Goal: Task Accomplishment & Management: Use online tool/utility

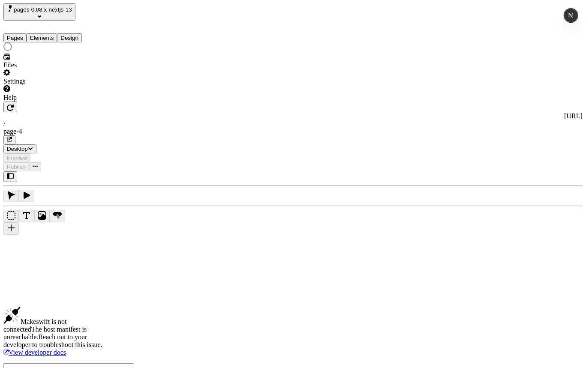
click at [48, 69] on div "Files" at bounding box center [54, 61] width 103 height 16
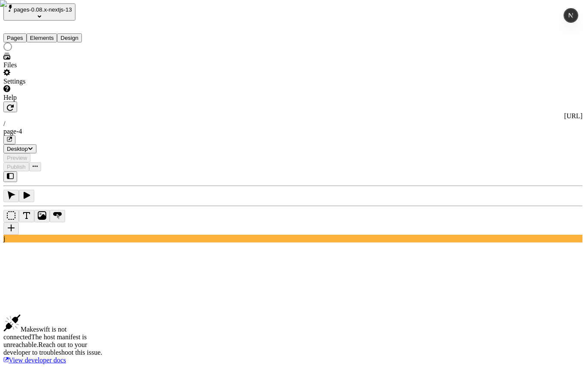
click at [45, 85] on div "Settings" at bounding box center [54, 77] width 103 height 16
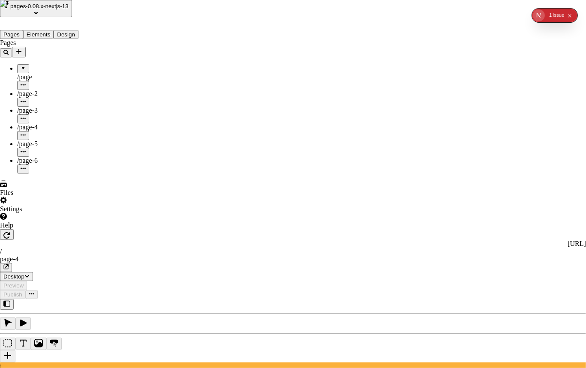
click at [400, 81] on span "Editor" at bounding box center [391, 77] width 17 height 7
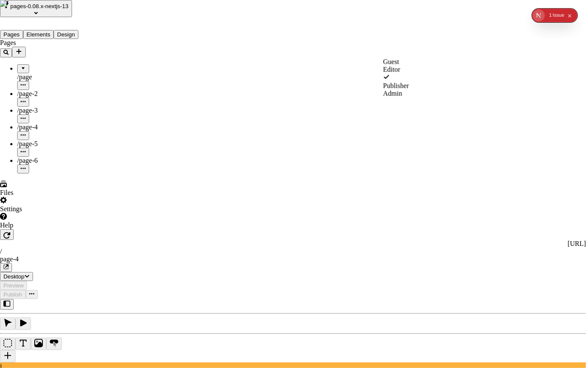
click at [409, 90] on div "Publisher" at bounding box center [396, 86] width 26 height 8
type input "asdf@asdf.com"
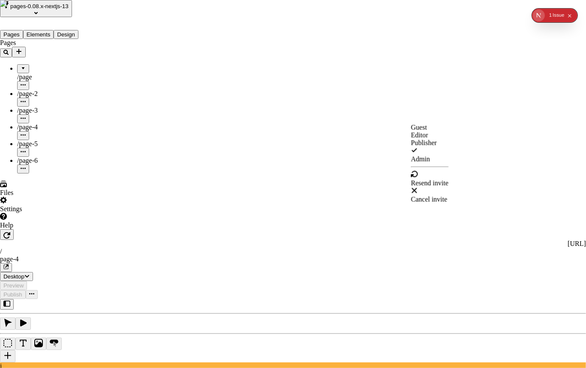
click at [430, 163] on span "Admin" at bounding box center [420, 159] width 19 height 7
click at [428, 139] on span "Editor" at bounding box center [419, 135] width 17 height 7
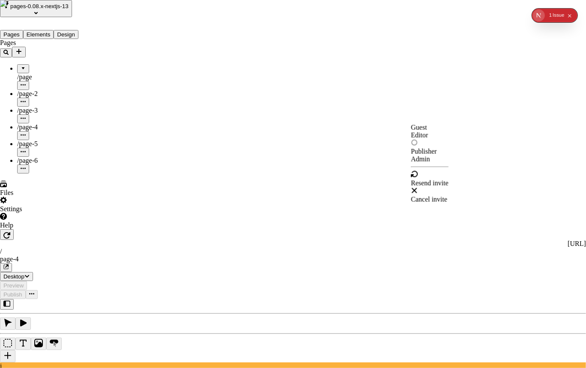
click at [427, 130] on span "Guest" at bounding box center [419, 127] width 16 height 7
drag, startPoint x: 452, startPoint y: 152, endPoint x: 446, endPoint y: 147, distance: 7.6
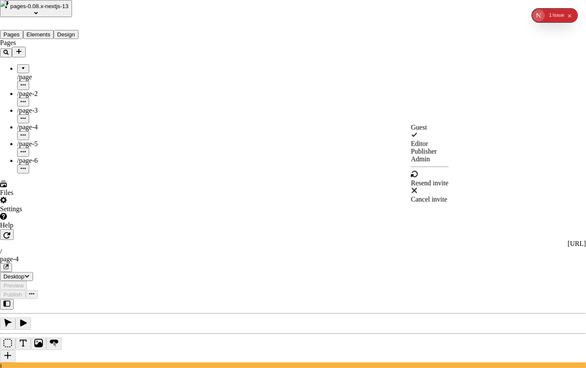
click at [440, 148] on div "Editor" at bounding box center [430, 144] width 38 height 8
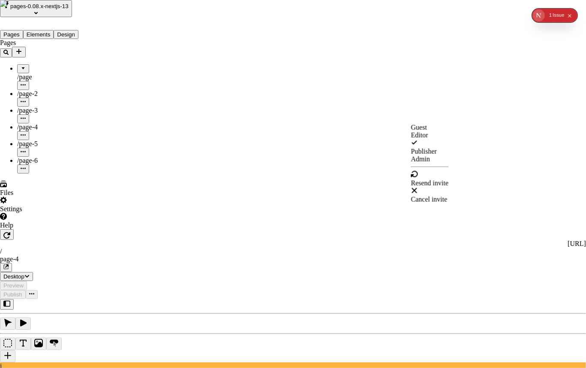
click at [437, 155] on span "Publisher" at bounding box center [424, 151] width 26 height 7
click at [447, 203] on span "Cancel invite" at bounding box center [429, 199] width 36 height 7
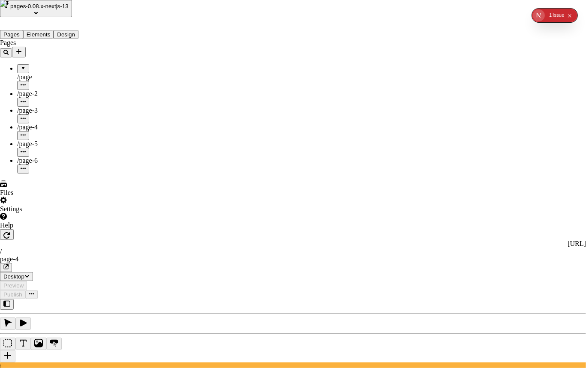
type input "joshuawootonn@gmail.com"
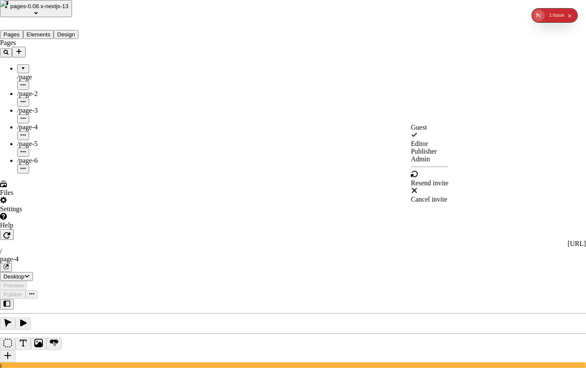
click at [449, 187] on span "Resend invite" at bounding box center [430, 183] width 38 height 7
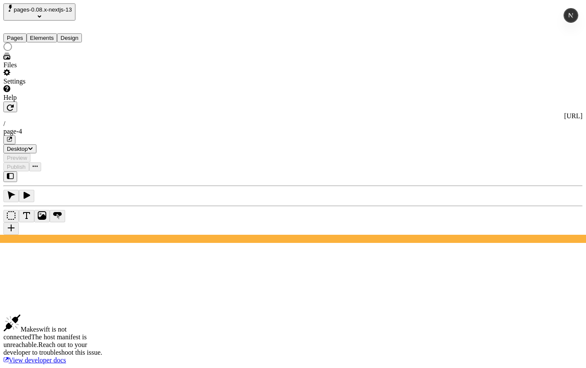
click at [50, 85] on div "Settings" at bounding box center [54, 77] width 103 height 16
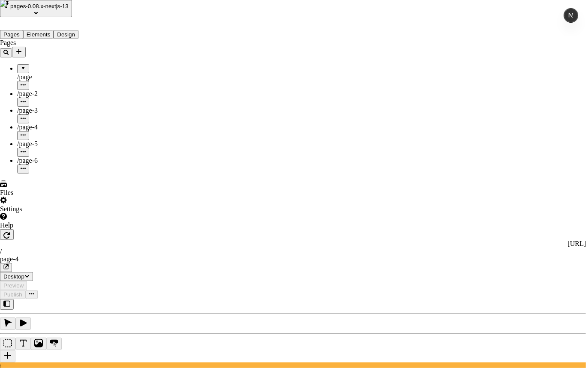
click at [442, 139] on span "Admin" at bounding box center [432, 135] width 19 height 7
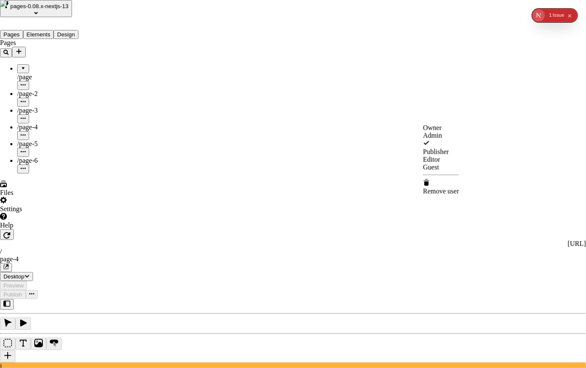
click at [459, 164] on div "Editor" at bounding box center [441, 160] width 36 height 8
click at [449, 147] on span "Publisher" at bounding box center [436, 143] width 26 height 7
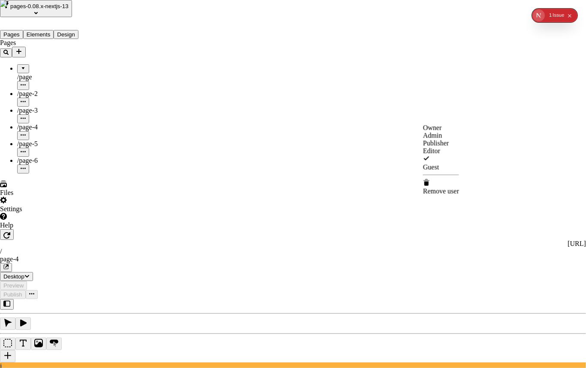
click at [439, 171] on span "Guest" at bounding box center [431, 167] width 16 height 7
click at [449, 147] on span "Publisher" at bounding box center [436, 143] width 26 height 7
click at [440, 163] on span "Editor" at bounding box center [431, 159] width 17 height 7
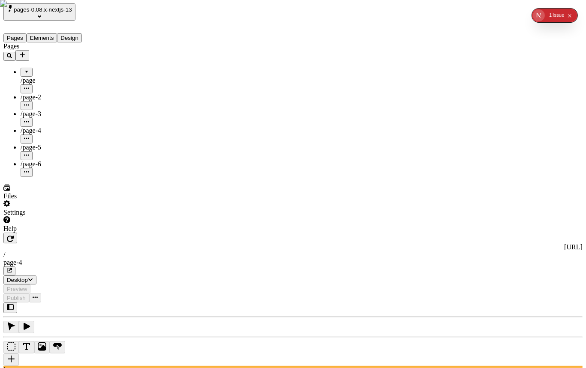
click at [68, 13] on span "pages-0.08.x-nextjs-13" at bounding box center [43, 9] width 58 height 6
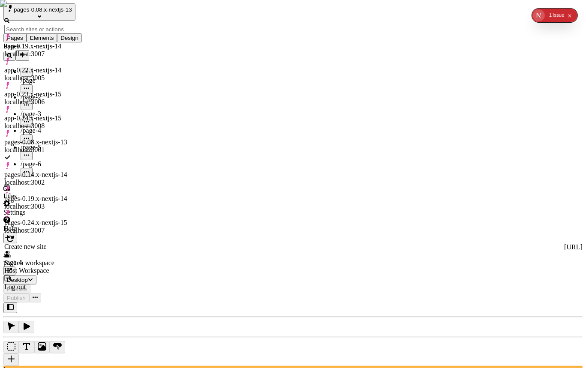
click at [60, 195] on div "pages-0.19.x-nextjs-14" at bounding box center [42, 199] width 76 height 8
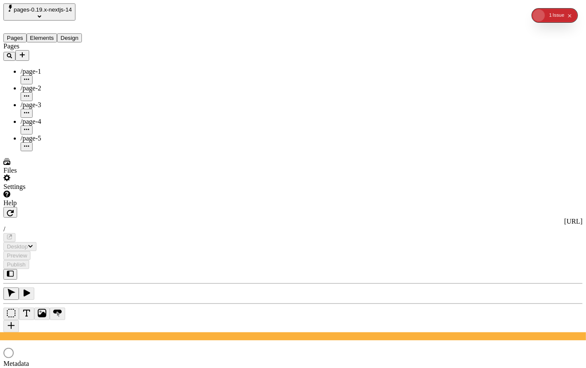
type input "/page-1"
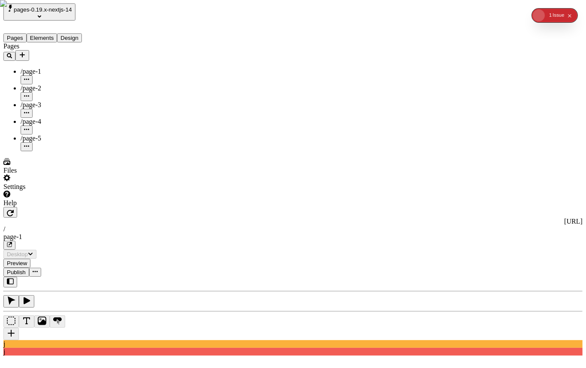
click at [64, 191] on div "Settings" at bounding box center [54, 182] width 103 height 16
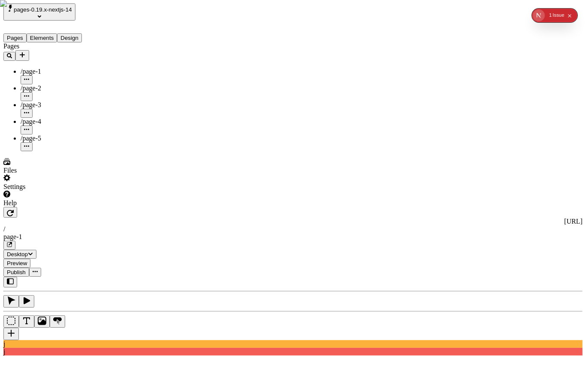
type textarea "Holisticly expedite future-proof mindshare, and seamlessly utilize fully tested…"
type input "18"
type input "1.5"
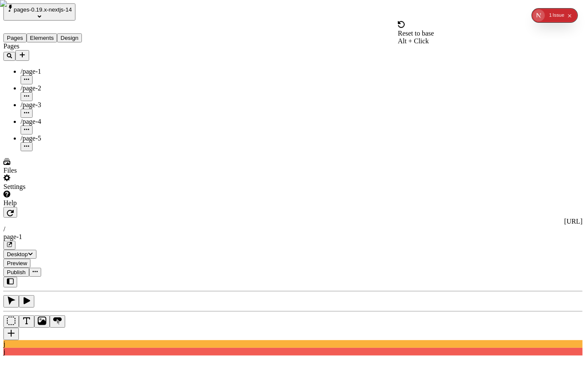
click at [569, 15] on icon "Collapse issues badge" at bounding box center [569, 16] width 5 height 5
drag, startPoint x: 539, startPoint y: 23, endPoint x: 533, endPoint y: 16, distance: 8.8
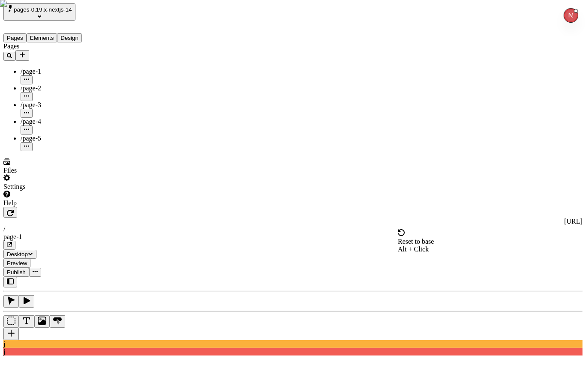
type input "16"
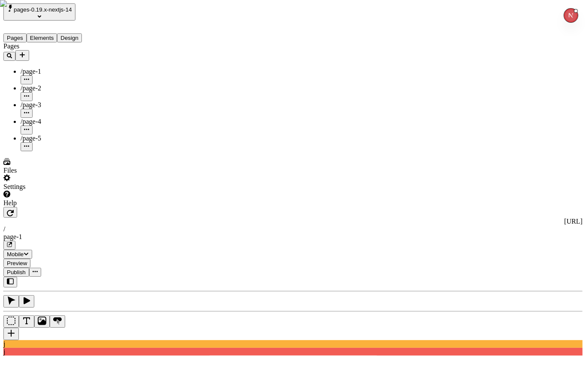
drag, startPoint x: 499, startPoint y: 217, endPoint x: 515, endPoint y: 233, distance: 22.1
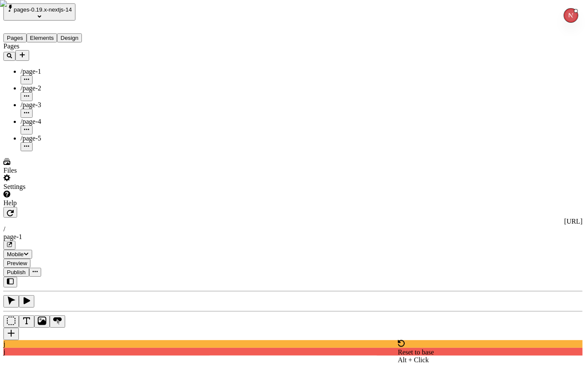
click at [62, 317] on icon "Button" at bounding box center [57, 321] width 9 height 9
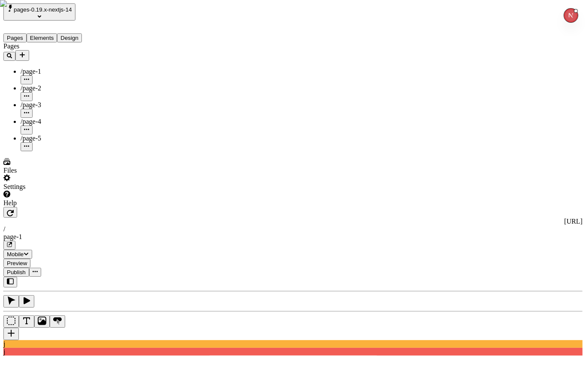
click at [515, 128] on div "Call phone" at bounding box center [535, 124] width 92 height 8
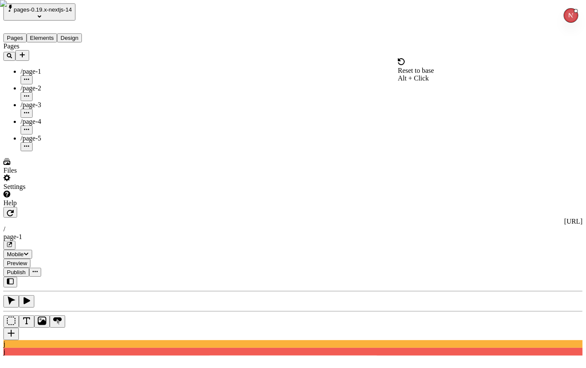
click at [434, 68] on span "Reset to base" at bounding box center [416, 70] width 36 height 7
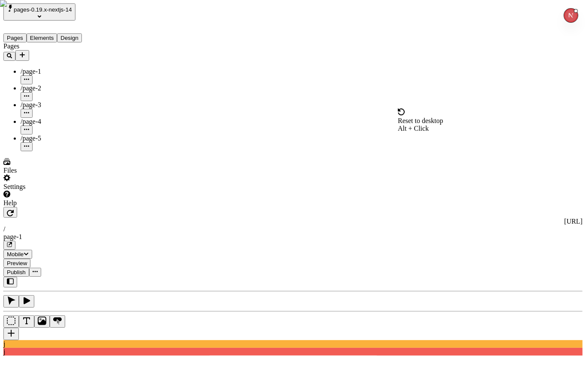
click at [443, 117] on span "Reset to desktop" at bounding box center [420, 120] width 45 height 7
type input "18"
click at [519, 194] on div "Bold" at bounding box center [535, 193] width 92 height 8
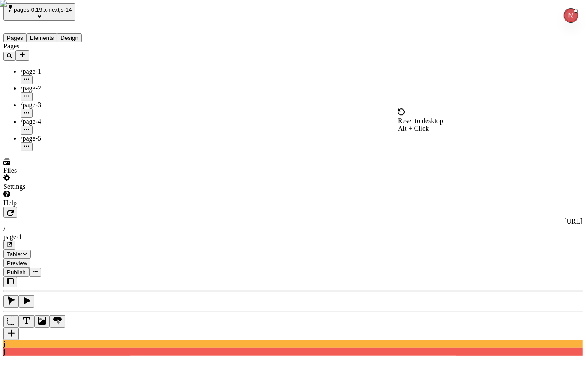
click at [443, 123] on div "Reset to desktop Alt + Click" at bounding box center [420, 120] width 45 height 24
click at [26, 51] on icon "Add new" at bounding box center [22, 54] width 7 height 7
click at [123, 55] on span "Page from template" at bounding box center [127, 55] width 54 height 7
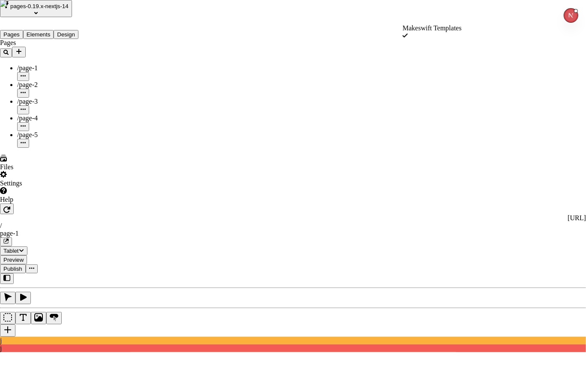
click at [462, 32] on span "Makeswift Templates" at bounding box center [431, 27] width 59 height 7
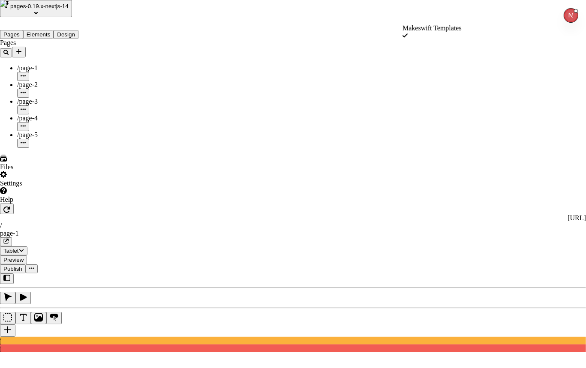
click at [571, 12] on icon "Open Next.js Dev Tools" at bounding box center [572, 15] width 15 height 15
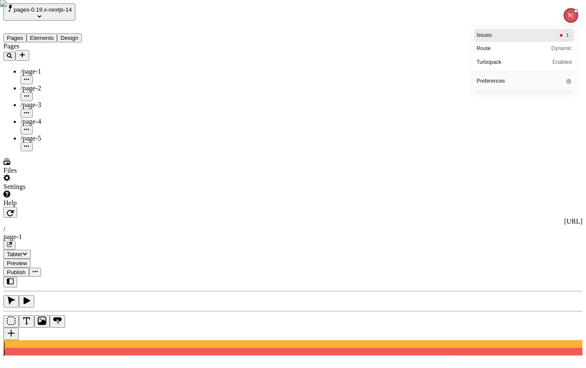
click at [569, 16] on icon "Close Next.js Dev Tools" at bounding box center [571, 15] width 4 height 5
click at [568, 20] on icon "Open Next.js Dev Tools" at bounding box center [572, 15] width 15 height 15
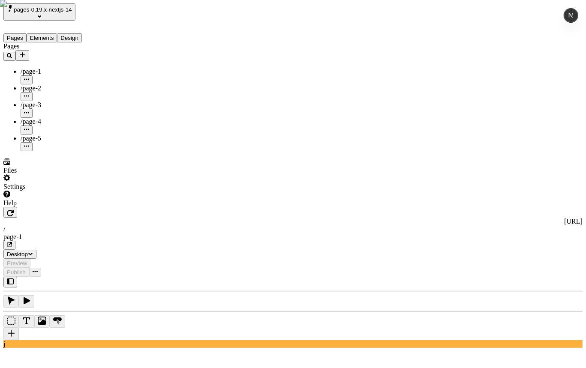
drag, startPoint x: 64, startPoint y: 233, endPoint x: 68, endPoint y: 45, distance: 187.8
click at [64, 151] on div "Pages /page-1 /page-2 /page-3 /page-4 /page-5" at bounding box center [54, 96] width 103 height 109
click at [63, 151] on div "Pages /page-1 /page-2 /page-3 /page-4 /page-5" at bounding box center [54, 96] width 103 height 109
click at [29, 50] on button "Add new" at bounding box center [22, 55] width 14 height 11
click at [142, 56] on span "Page from template" at bounding box center [127, 55] width 54 height 7
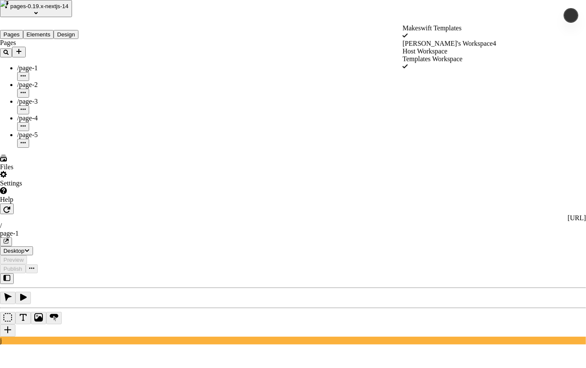
click at [462, 47] on span "josh's Workspace4" at bounding box center [449, 43] width 94 height 7
click at [419, 32] on span "Untitled" at bounding box center [407, 27] width 22 height 7
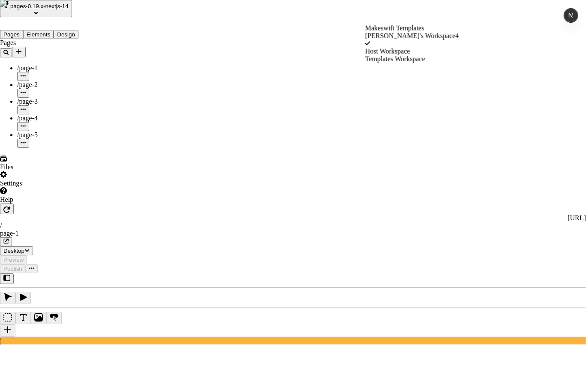
click at [424, 32] on span "Makeswift Templates" at bounding box center [394, 27] width 59 height 7
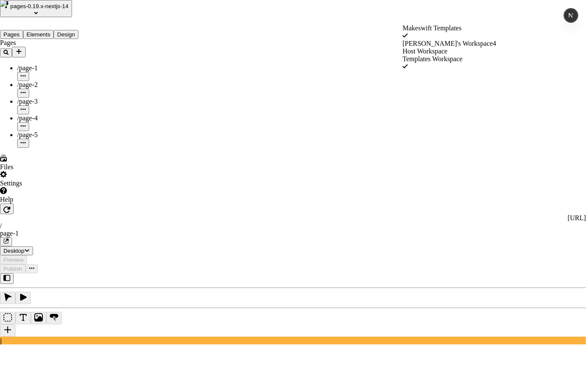
click at [447, 55] on span "Host Workspace" at bounding box center [424, 51] width 45 height 7
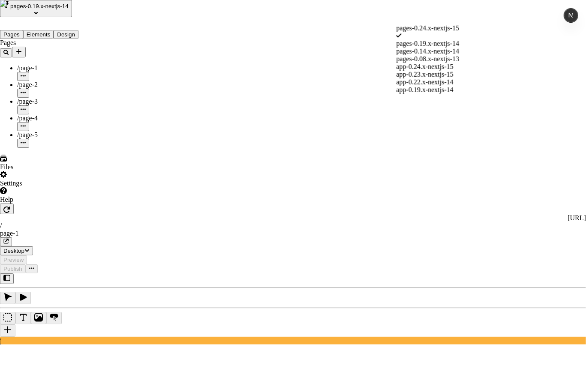
click at [446, 78] on div "app-0.23.x-nextjs-15" at bounding box center [427, 75] width 63 height 8
click at [450, 55] on span "pages-0.08.x-nextjs-13" at bounding box center [427, 51] width 63 height 7
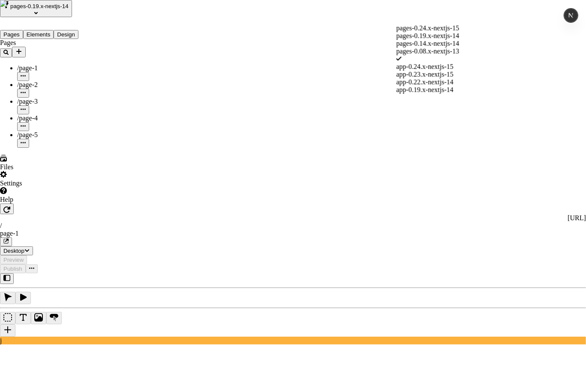
click at [458, 32] on div "pages-0.24.x-nextjs-15" at bounding box center [427, 28] width 63 height 8
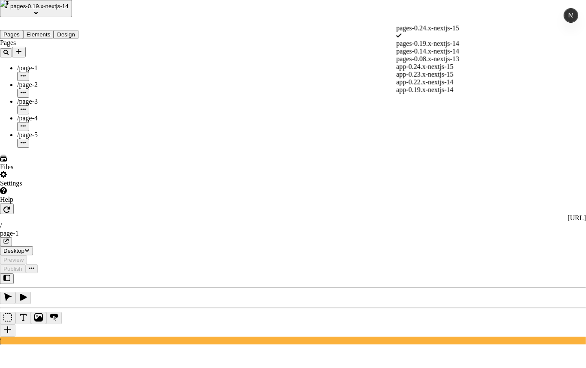
click at [453, 55] on span "pages-0.14.x-nextjs-14" at bounding box center [427, 51] width 63 height 7
click at [445, 86] on span "app-0.22.x-nextjs-14" at bounding box center [424, 81] width 57 height 7
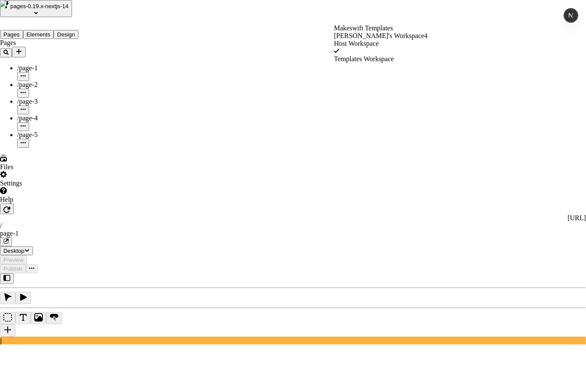
drag, startPoint x: 412, startPoint y: 69, endPoint x: 413, endPoint y: 43, distance: 26.2
click at [412, 63] on div "Makeswift Templates josh's Workspace4 Host Workspace Templates Workspace" at bounding box center [381, 43] width 94 height 39
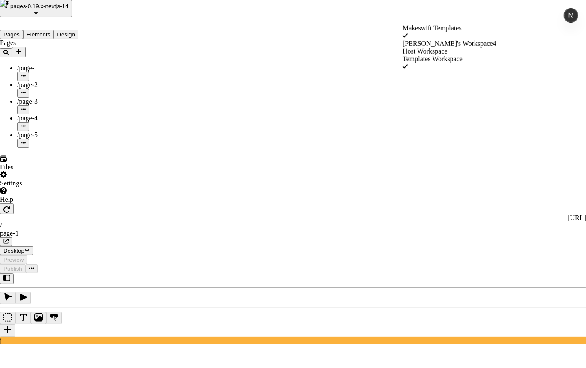
click at [462, 47] on span "josh's Workspace4" at bounding box center [449, 43] width 94 height 7
drag, startPoint x: 377, startPoint y: 190, endPoint x: 349, endPoint y: 169, distance: 34.6
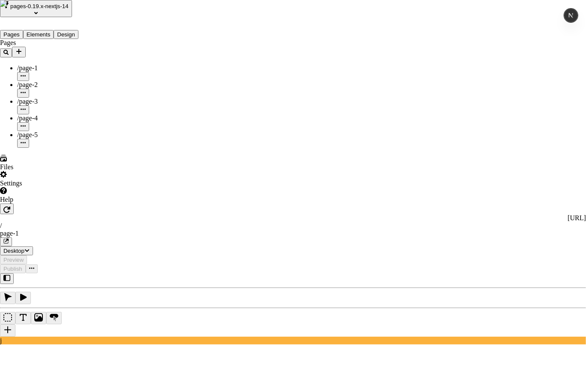
drag, startPoint x: 462, startPoint y: 86, endPoint x: 444, endPoint y: 65, distance: 28.0
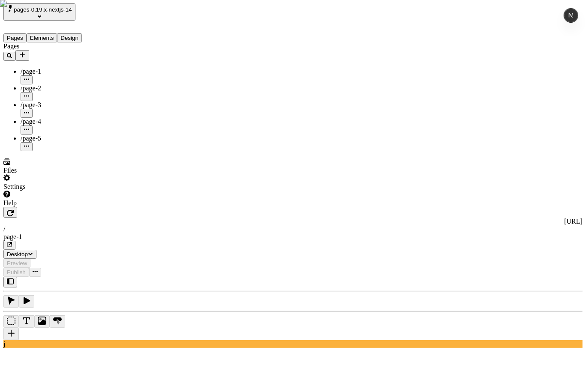
click at [14, 210] on icon "button" at bounding box center [10, 213] width 7 height 7
type input "/page-1"
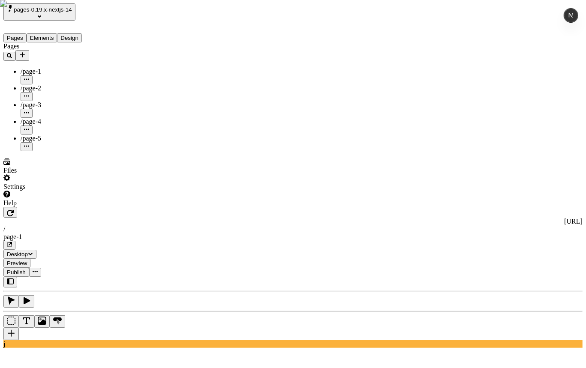
click at [434, 241] on span "Reset to base" at bounding box center [416, 241] width 36 height 7
click at [434, 349] on span "Reset to base" at bounding box center [416, 352] width 36 height 7
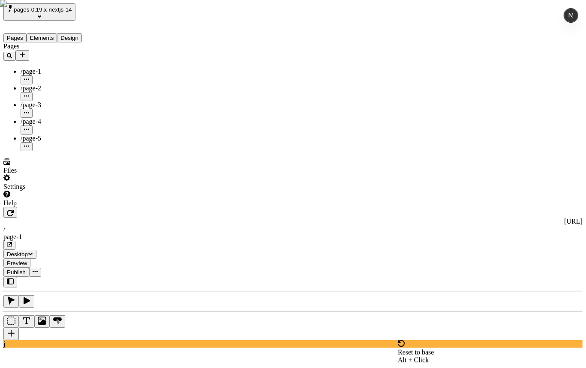
type input "100"
type input "335"
type input "225"
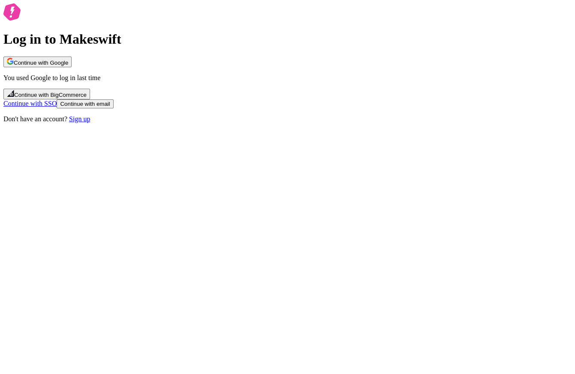
click at [68, 66] on span "Continue with Google" at bounding box center [41, 63] width 54 height 6
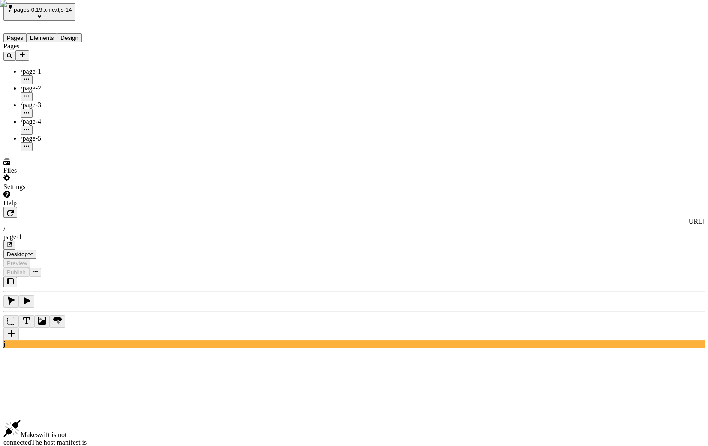
click at [49, 151] on div "Pages /page-1 /page-2 /page-3 /page-4 /page-5" at bounding box center [54, 96] width 103 height 109
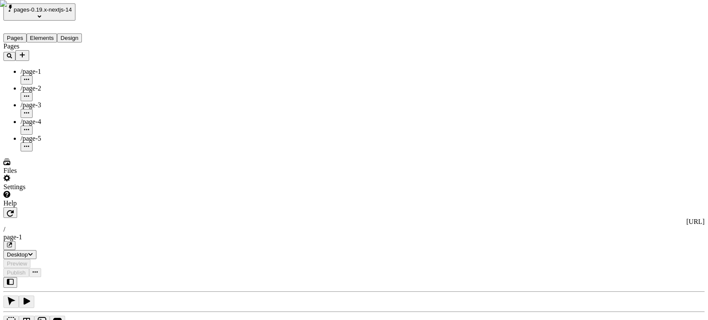
click at [64, 151] on div "Pages /page-1 /page-2 /page-3 /page-4 /page-5" at bounding box center [54, 96] width 103 height 109
click at [84, 151] on div "Pages /page-1 /page-2 /page-3 /page-4 /page-5" at bounding box center [54, 96] width 103 height 109
